Goal: Book appointment/travel/reservation

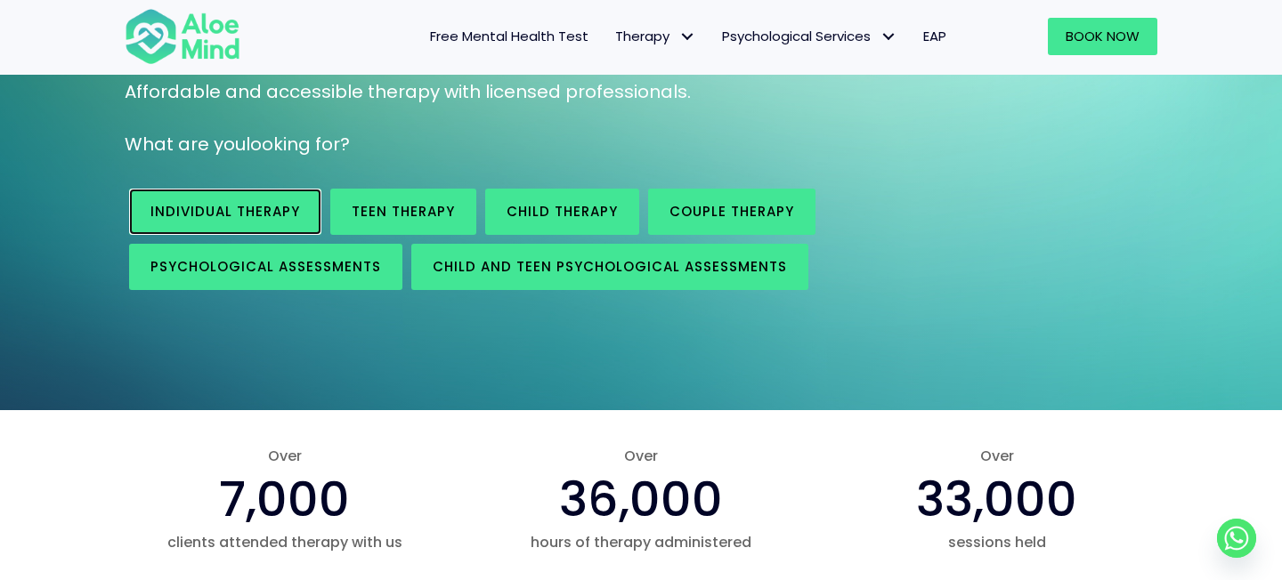
click at [240, 206] on span "Individual therapy" at bounding box center [225, 211] width 150 height 19
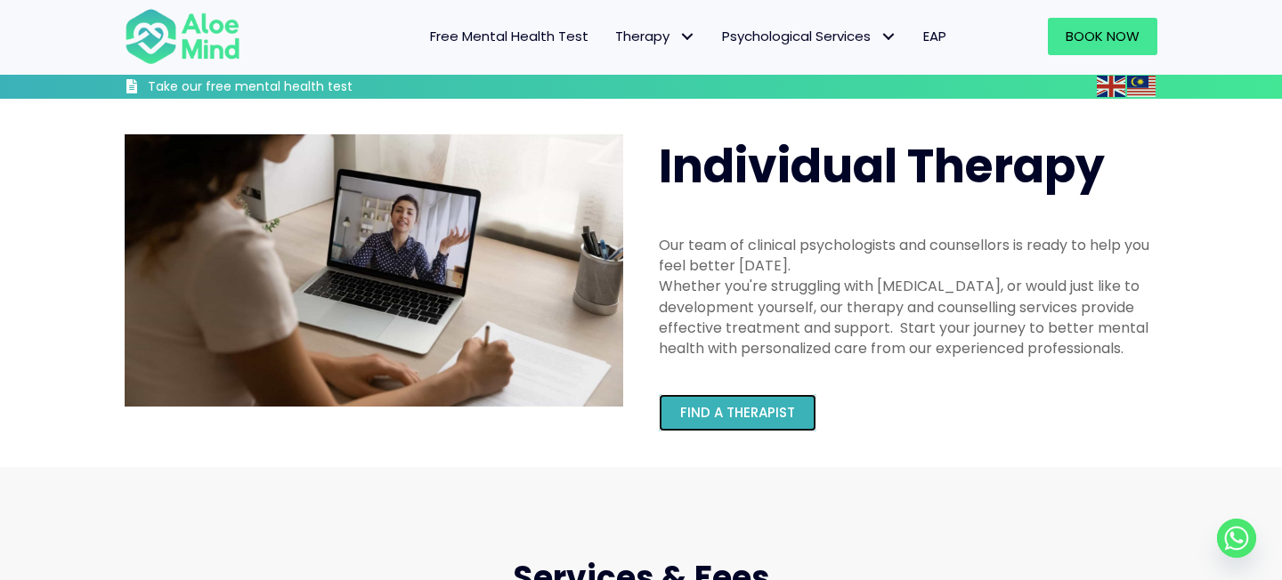
scroll to position [130, 0]
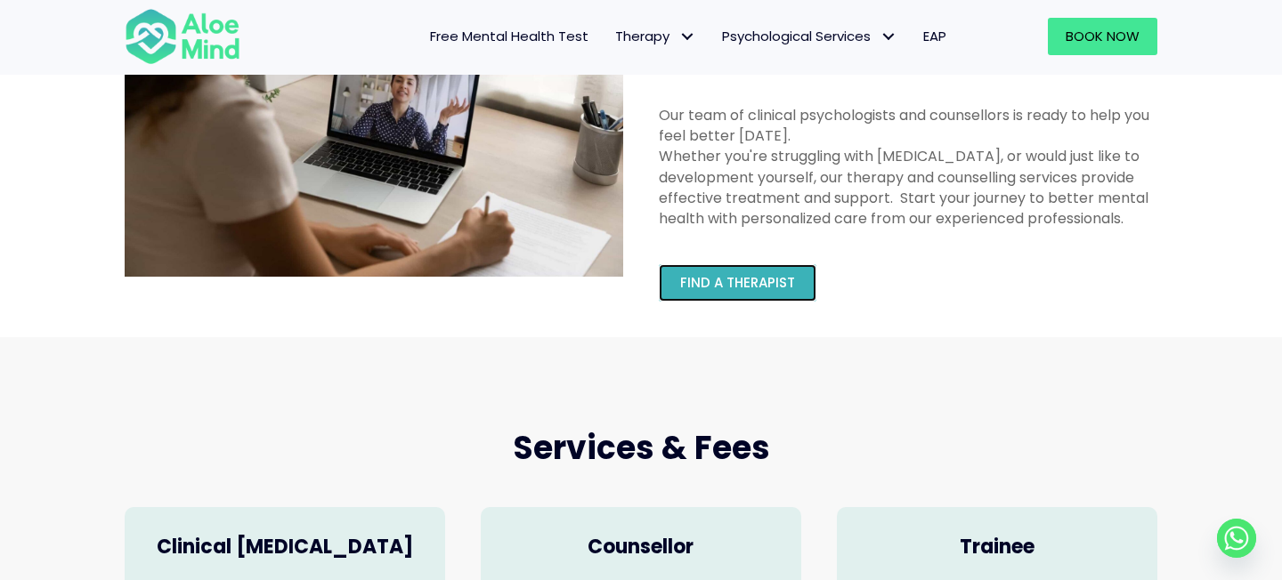
drag, startPoint x: 0, startPoint y: 0, endPoint x: 743, endPoint y: 274, distance: 791.5
click at [743, 274] on span "Find a therapist" at bounding box center [737, 282] width 115 height 19
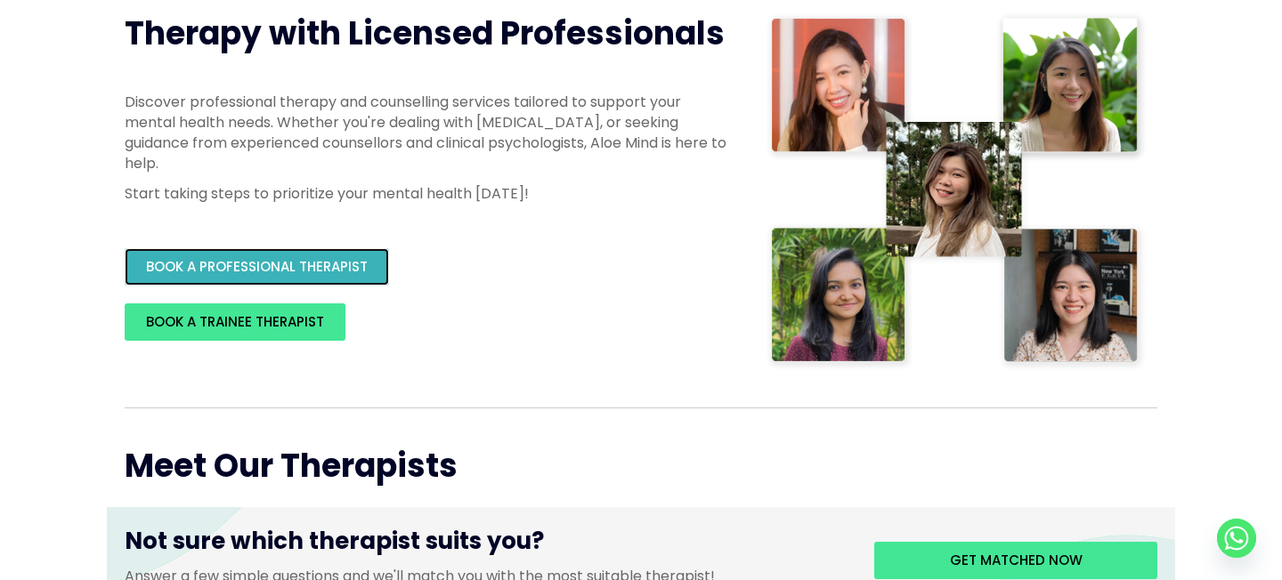
click at [361, 259] on span "BOOK A PROFESSIONAL THERAPIST" at bounding box center [257, 266] width 222 height 19
